Goal: Use online tool/utility: Utilize a website feature to perform a specific function

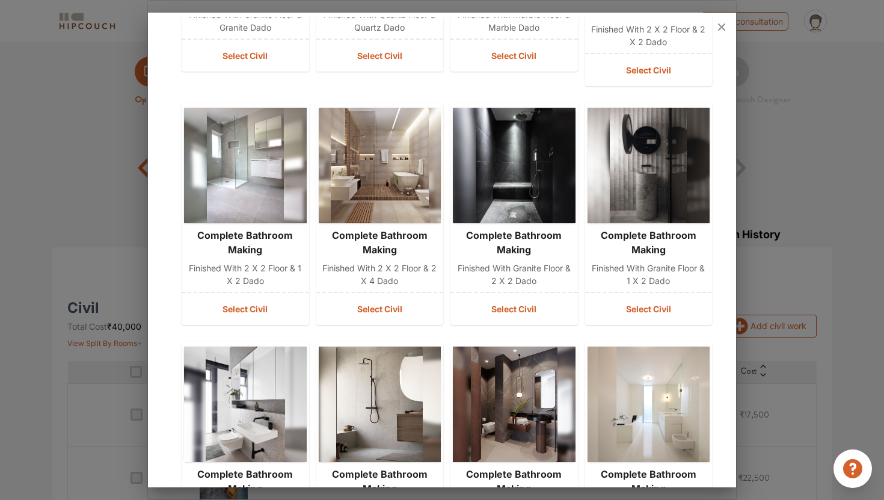
scroll to position [711, 0]
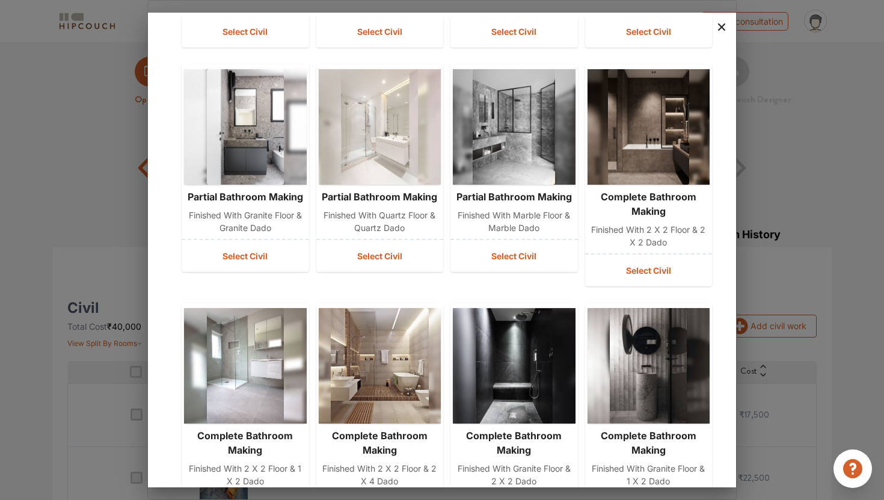
click at [721, 29] on icon at bounding box center [721, 26] width 19 height 19
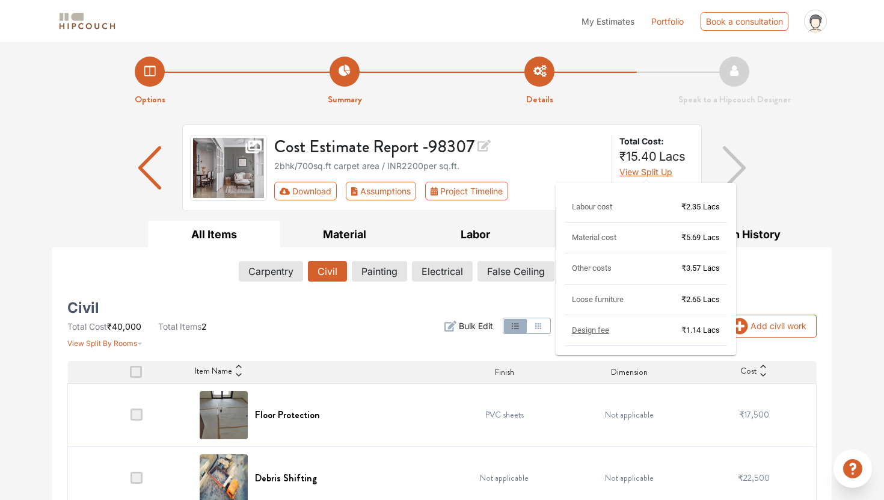
click at [650, 173] on span "View Split Up" at bounding box center [645, 172] width 53 height 10
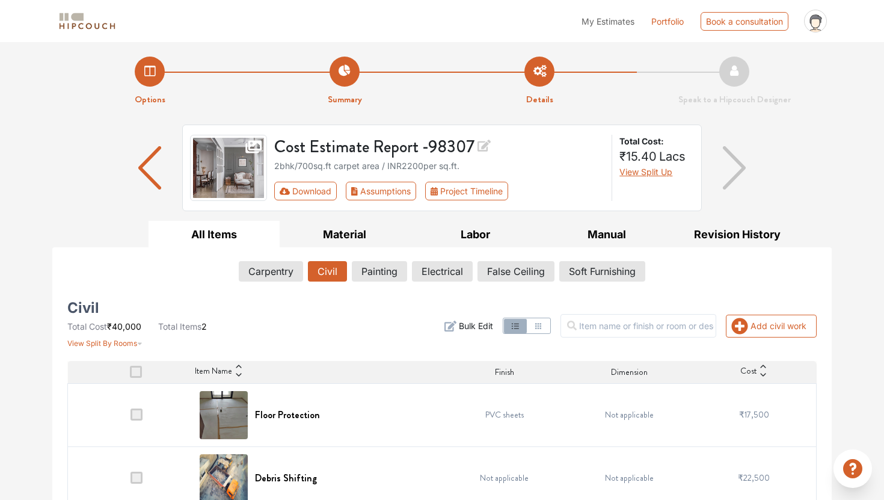
click at [159, 79] on li "Options" at bounding box center [149, 82] width 195 height 50
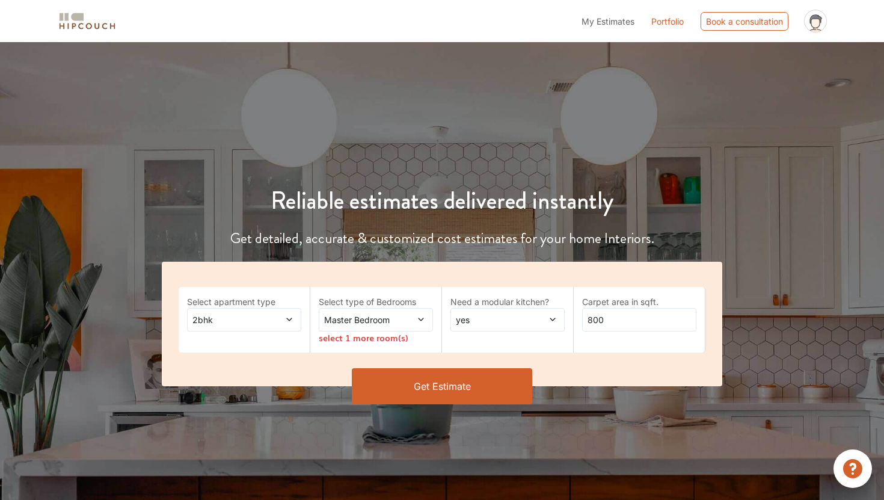
click at [290, 318] on icon at bounding box center [288, 319] width 5 height 3
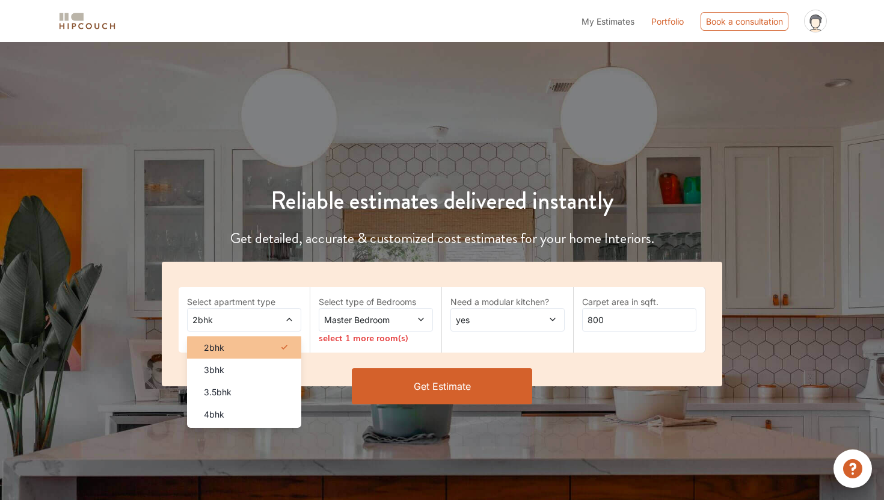
click at [262, 346] on div "2bhk" at bounding box center [247, 347] width 107 height 13
click at [480, 325] on span "yes" at bounding box center [492, 319] width 78 height 13
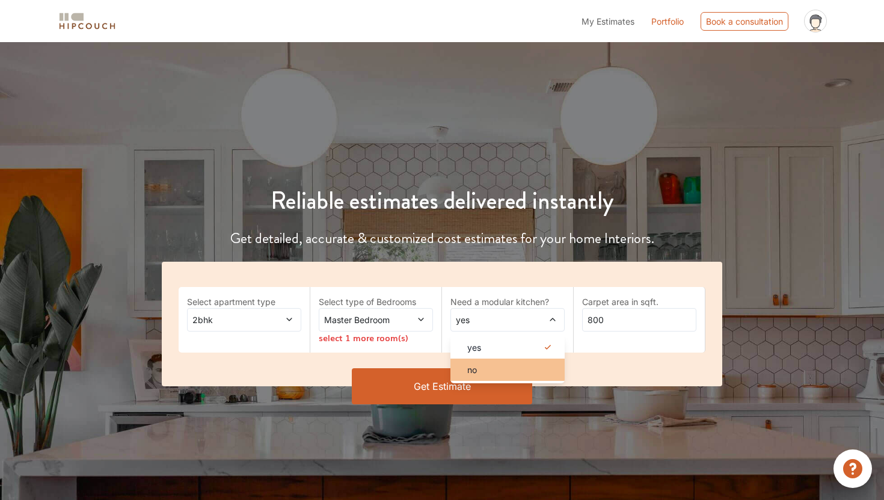
click at [480, 366] on div "no" at bounding box center [510, 369] width 107 height 13
click at [650, 308] on input "800" at bounding box center [639, 319] width 114 height 23
type input "700"
click at [494, 381] on button "Get Estimate" at bounding box center [442, 386] width 180 height 36
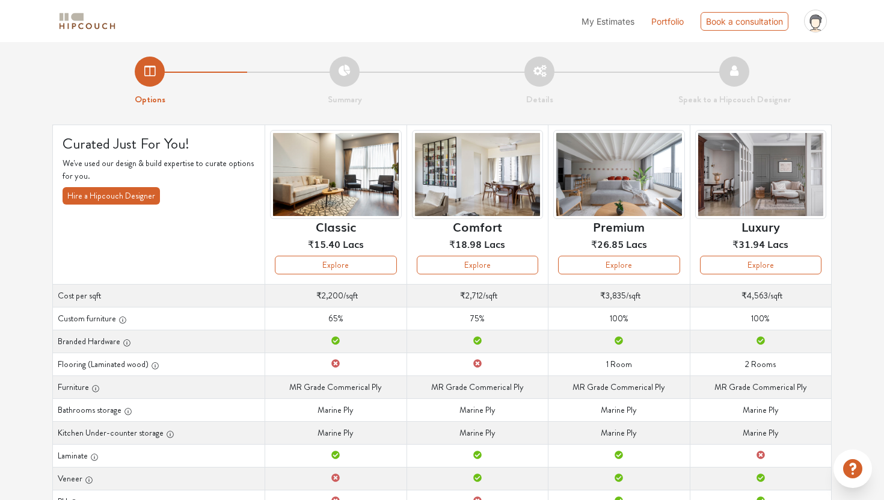
click at [350, 73] on li "Summary" at bounding box center [344, 82] width 195 height 50
click at [349, 83] on li "Summary" at bounding box center [344, 82] width 195 height 50
